Goal: Task Accomplishment & Management: Manage account settings

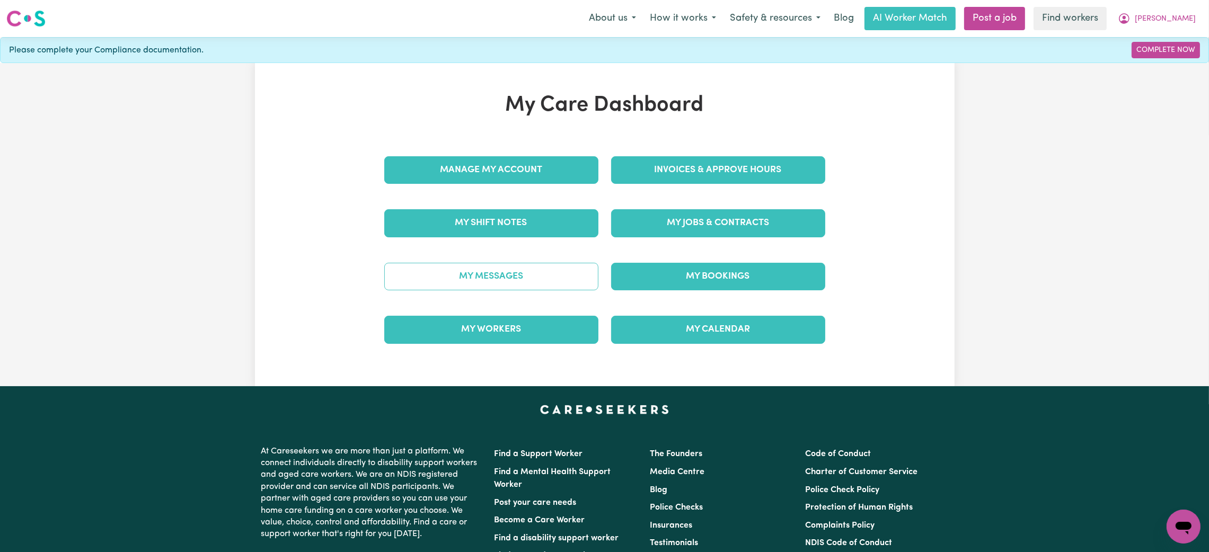
click at [567, 282] on link "My Messages" at bounding box center [491, 277] width 214 height 28
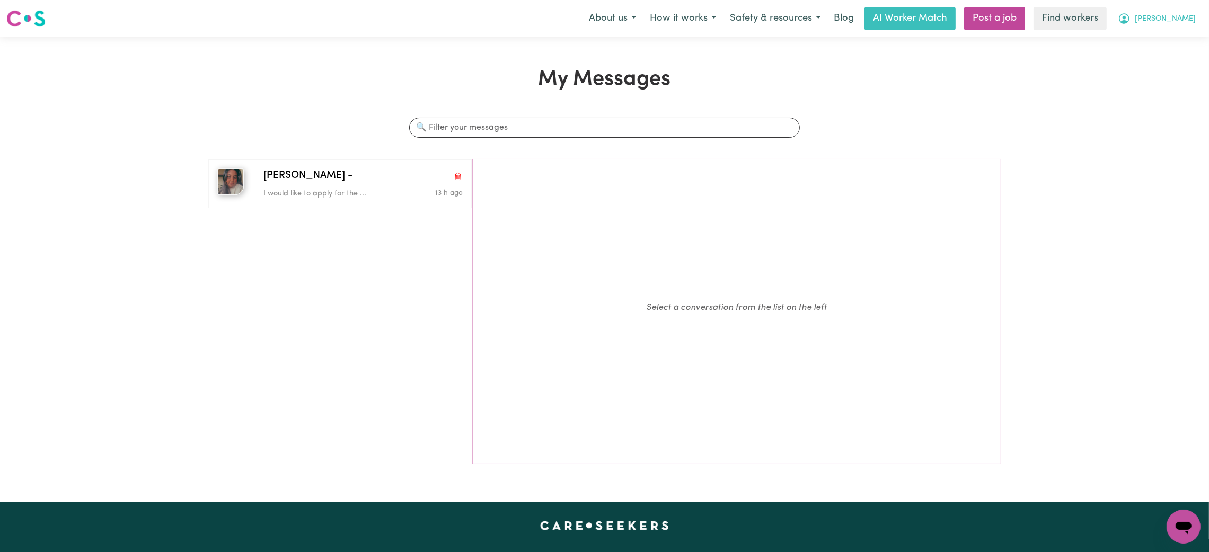
click at [1180, 21] on span "[PERSON_NAME]" at bounding box center [1164, 19] width 61 height 12
click at [1159, 41] on link "My Dashboard" at bounding box center [1160, 41] width 84 height 20
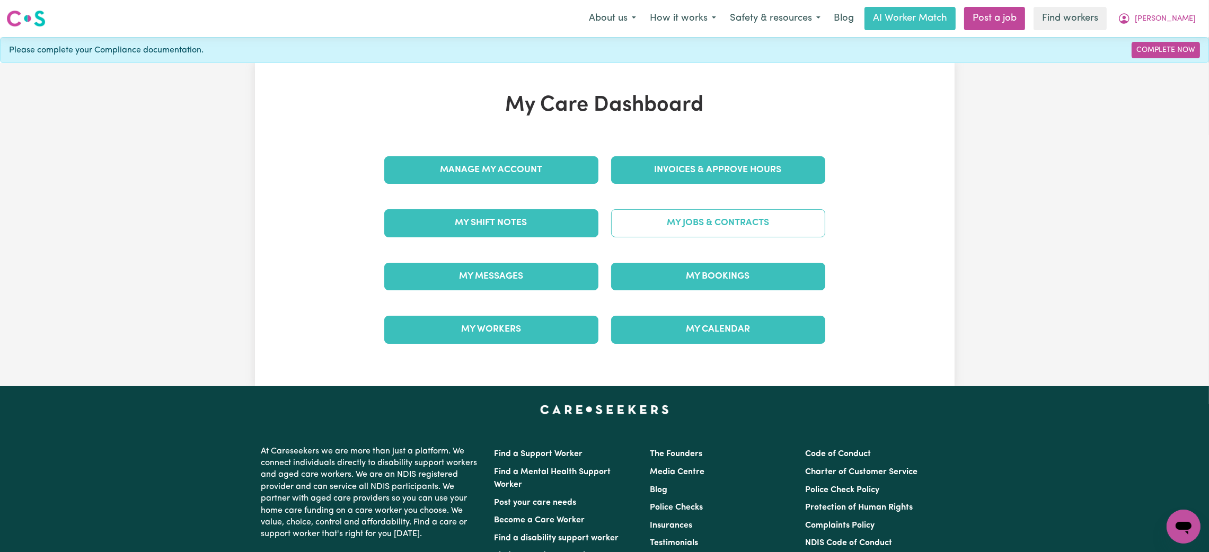
click at [768, 218] on link "My Jobs & Contracts" at bounding box center [718, 223] width 214 height 28
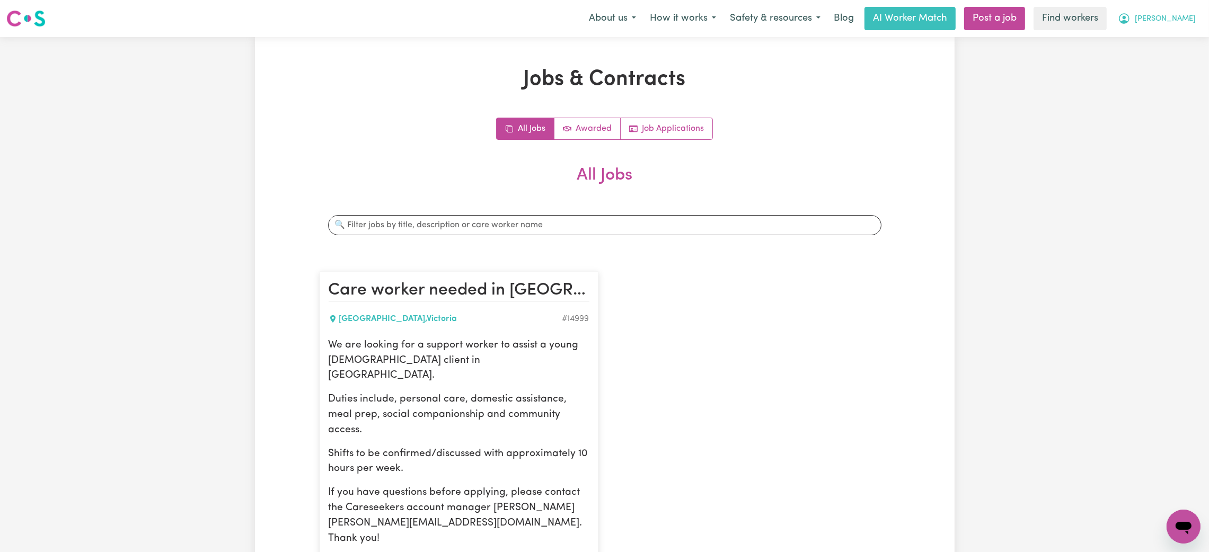
click at [1195, 17] on button "[PERSON_NAME]" at bounding box center [1157, 18] width 92 height 22
click at [1172, 62] on link "Logout" at bounding box center [1160, 61] width 84 height 20
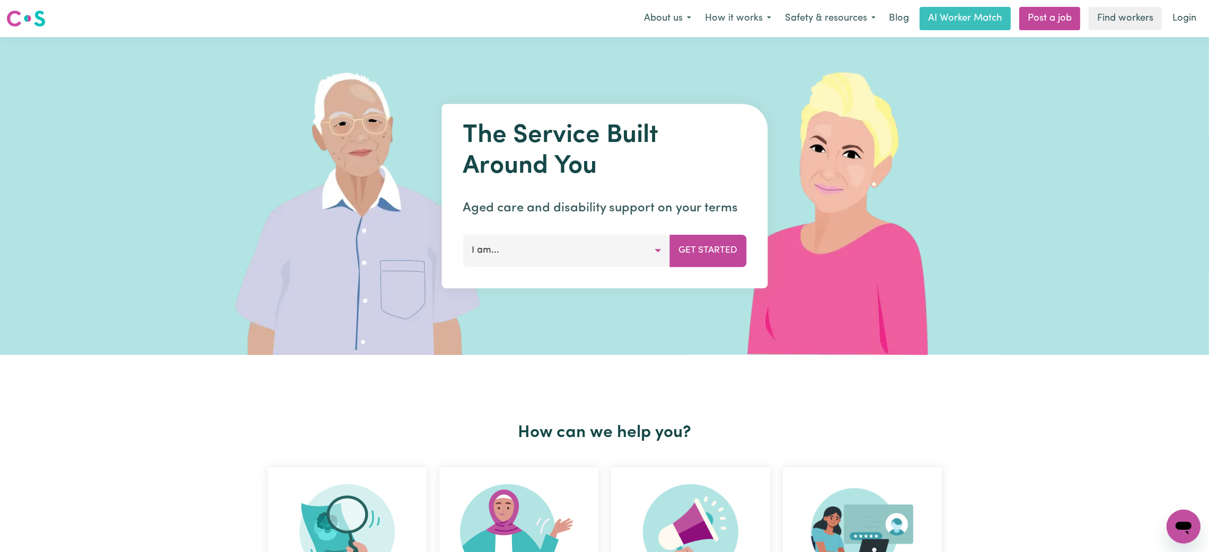
click at [1188, 20] on link "Login" at bounding box center [1184, 18] width 37 height 23
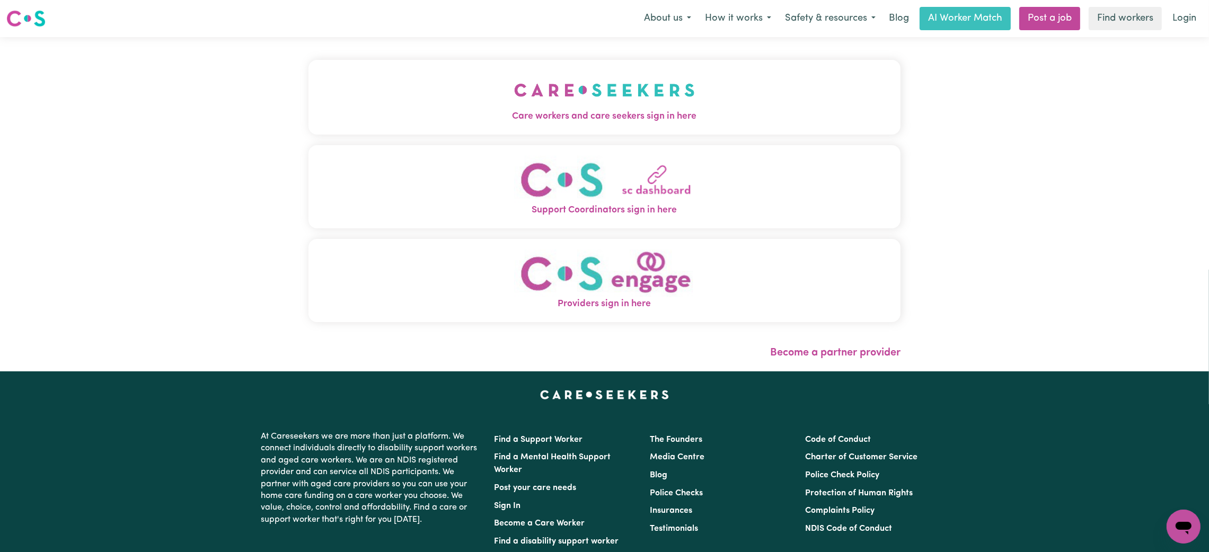
click at [427, 122] on span "Care workers and care seekers sign in here" at bounding box center [604, 117] width 592 height 14
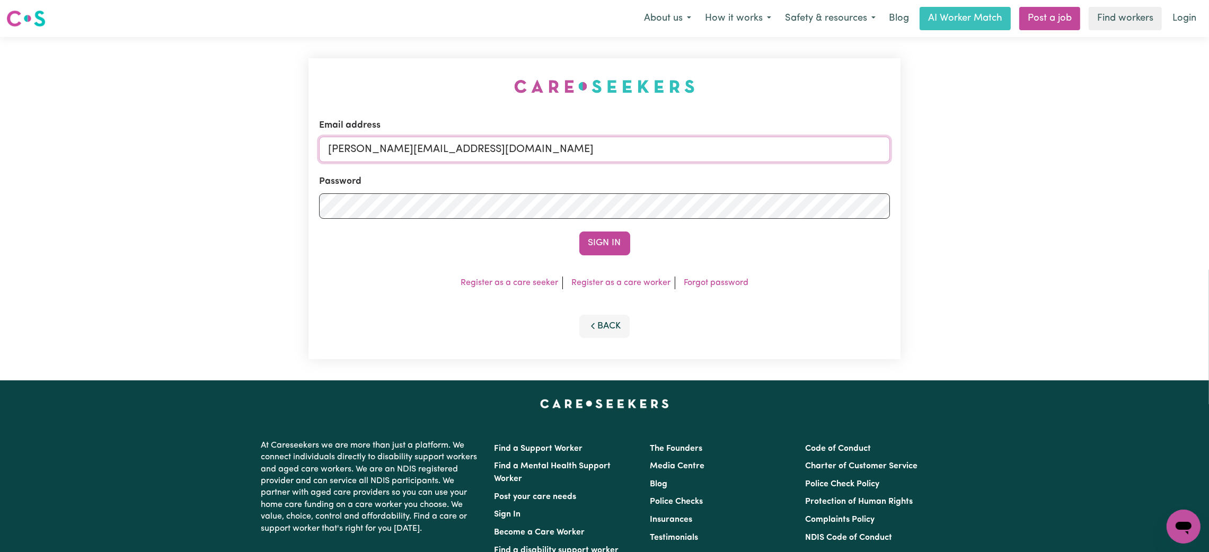
click at [388, 153] on input "[PERSON_NAME][EMAIL_ADDRESS][DOMAIN_NAME]" at bounding box center [604, 149] width 571 height 25
drag, startPoint x: 384, startPoint y: 154, endPoint x: 678, endPoint y: 190, distance: 295.8
click at [700, 165] on form "Email address [EMAIL_ADDRESS][PERSON_NAME][DOMAIN_NAME] Password Sign In" at bounding box center [604, 187] width 571 height 137
drag, startPoint x: 615, startPoint y: 240, endPoint x: 609, endPoint y: 240, distance: 5.8
click at [615, 240] on button "Sign In" at bounding box center [604, 243] width 51 height 23
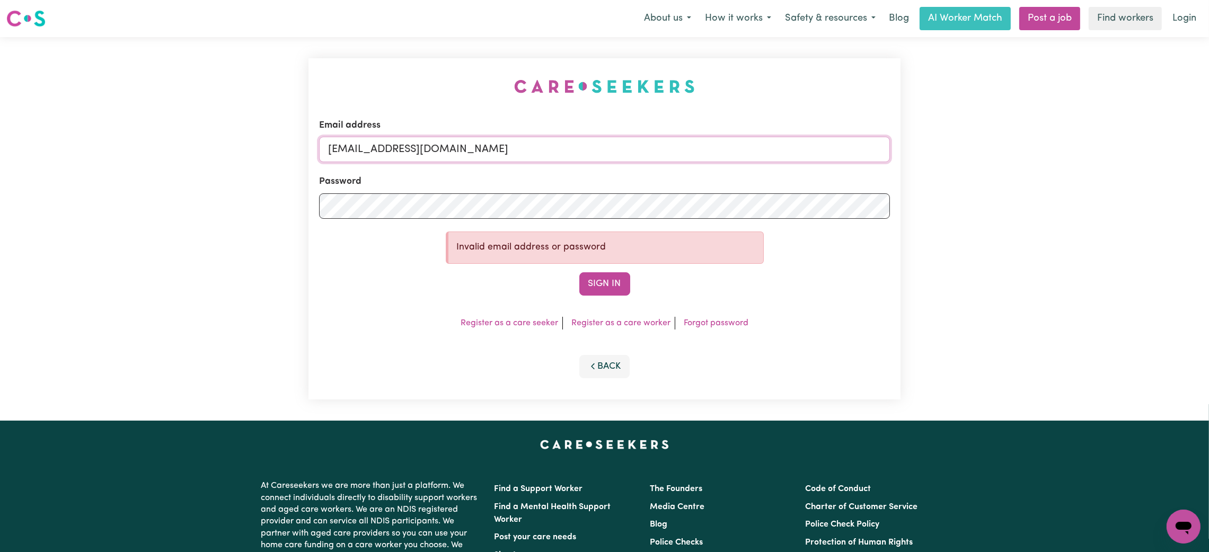
drag, startPoint x: 383, startPoint y: 155, endPoint x: 774, endPoint y: 160, distance: 391.1
click at [774, 160] on input "[EMAIL_ADDRESS][DOMAIN_NAME]" at bounding box center [604, 149] width 571 height 25
paste input "AdrianaBelmoreNSW@careseekers"
type input "[EMAIL_ADDRESS][DOMAIN_NAME]"
click at [590, 303] on div "Email address [EMAIL_ADDRESS][DOMAIN_NAME] Password Invalid email address or pa…" at bounding box center [604, 228] width 592 height 341
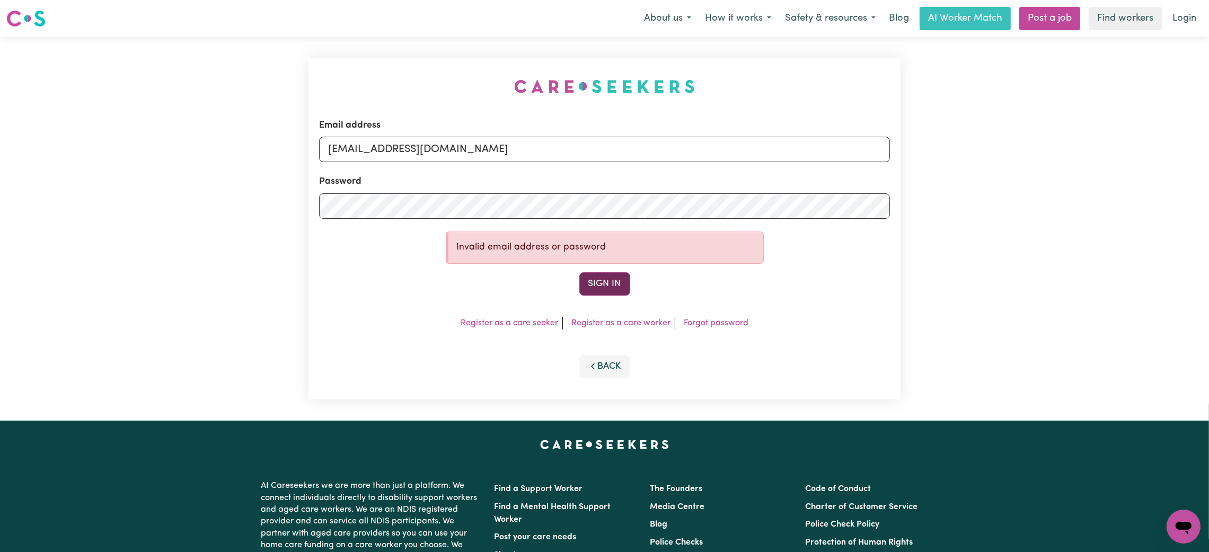
click at [597, 279] on button "Sign In" at bounding box center [604, 283] width 51 height 23
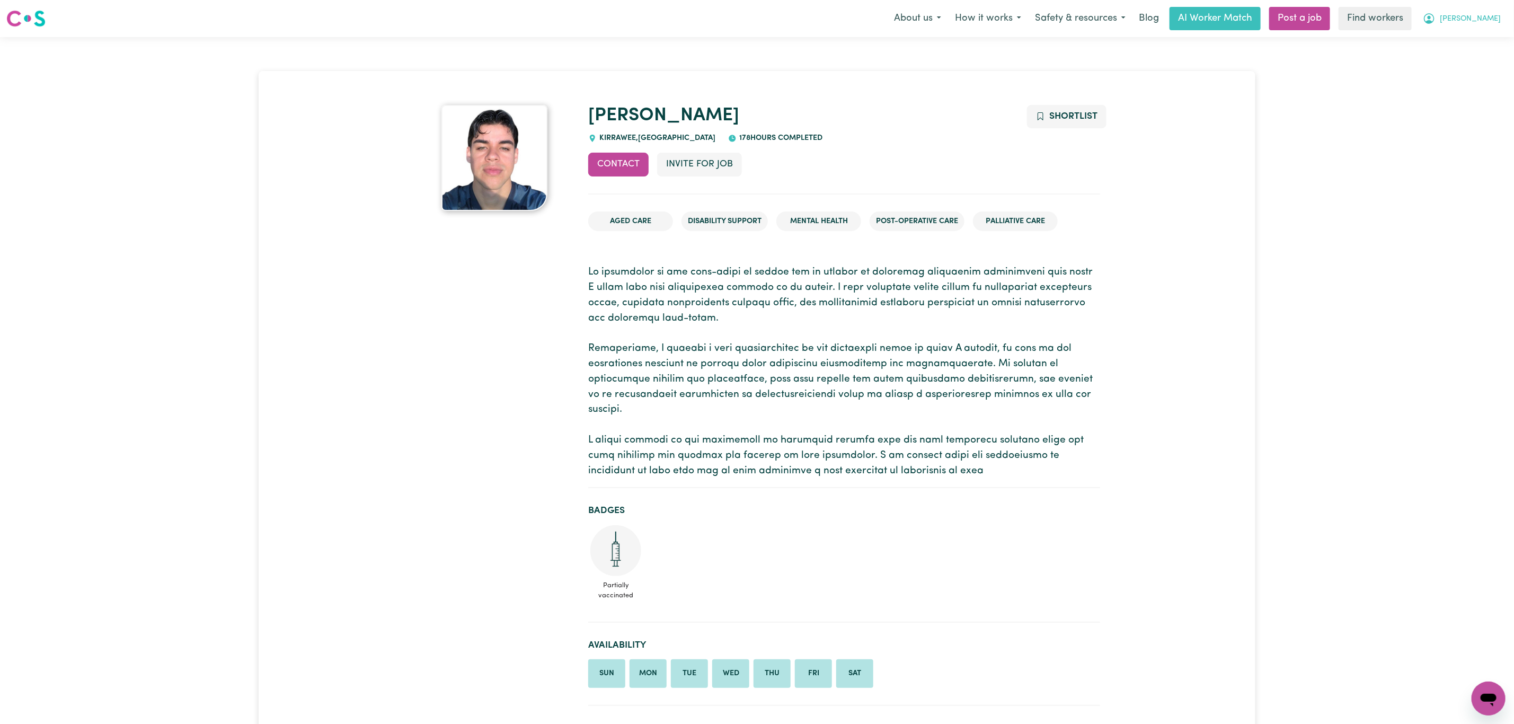
click at [1484, 16] on span "[PERSON_NAME]" at bounding box center [1470, 19] width 61 height 12
